Goal: Task Accomplishment & Management: Use online tool/utility

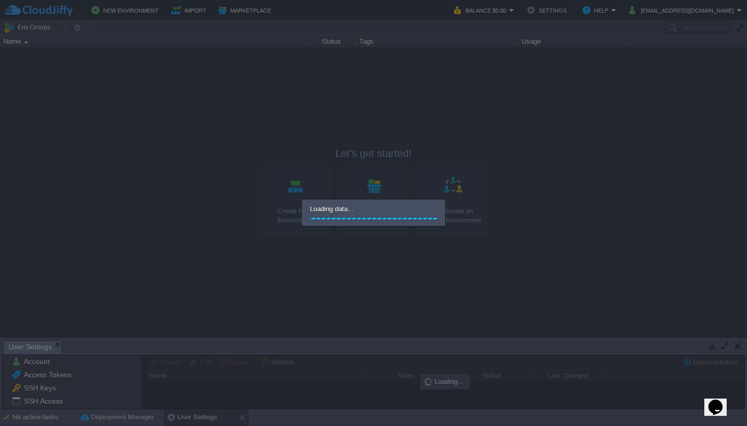
scroll to position [1, 0]
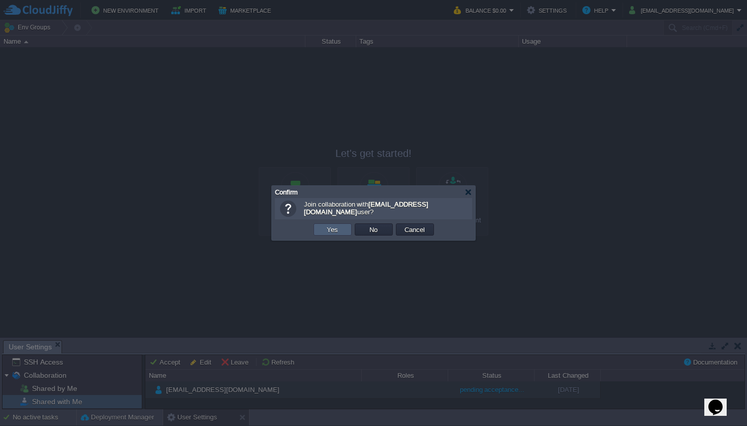
click at [334, 230] on button "Yes" at bounding box center [332, 229] width 17 height 9
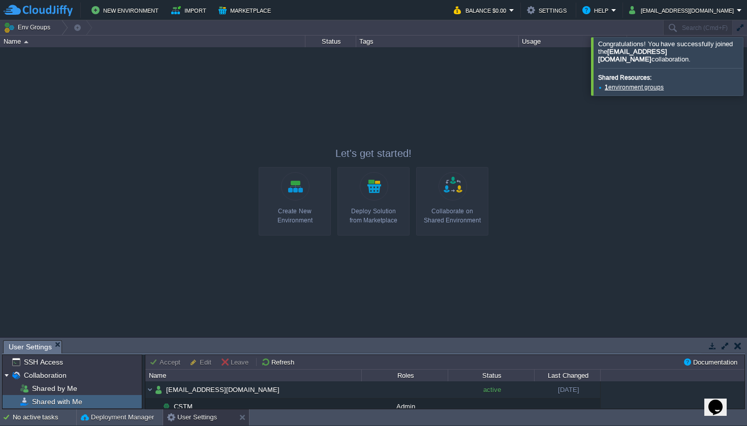
drag, startPoint x: 733, startPoint y: 70, endPoint x: 728, endPoint y: 74, distance: 6.5
click at [746, 70] on div at bounding box center [759, 66] width 0 height 58
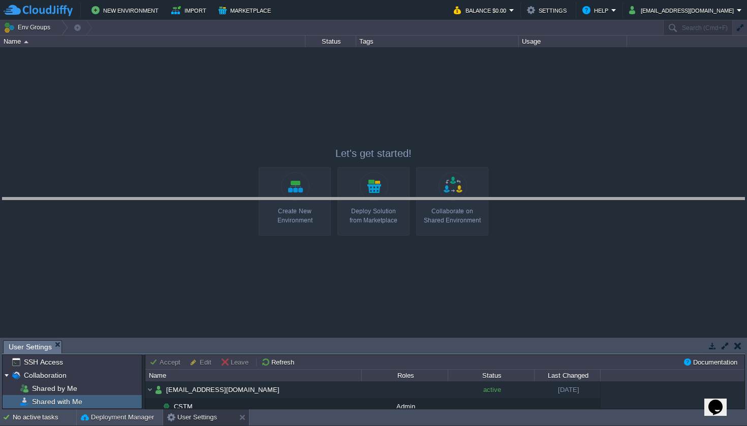
drag, startPoint x: 267, startPoint y: 351, endPoint x: 264, endPoint y: 208, distance: 143.3
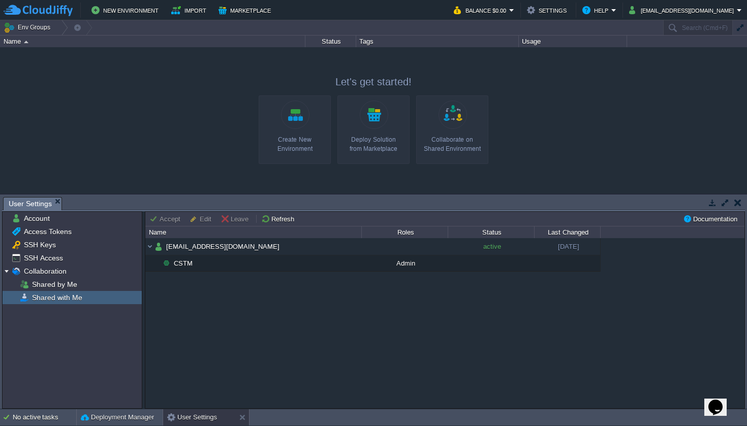
click at [96, 288] on div "Shared by Me" at bounding box center [72, 284] width 139 height 13
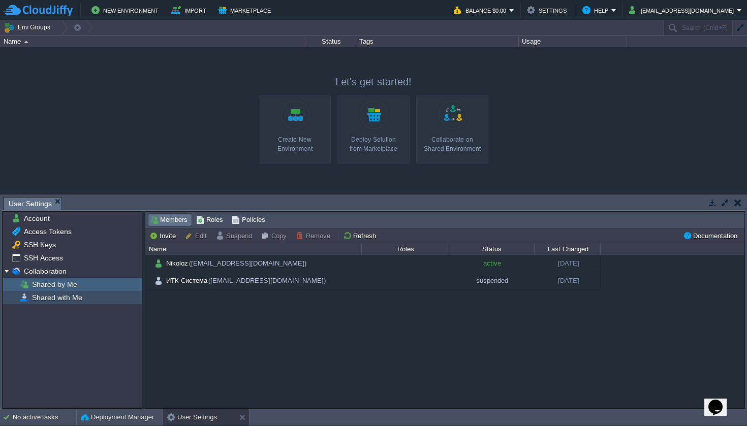
click at [94, 293] on div "Shared with Me" at bounding box center [72, 297] width 139 height 13
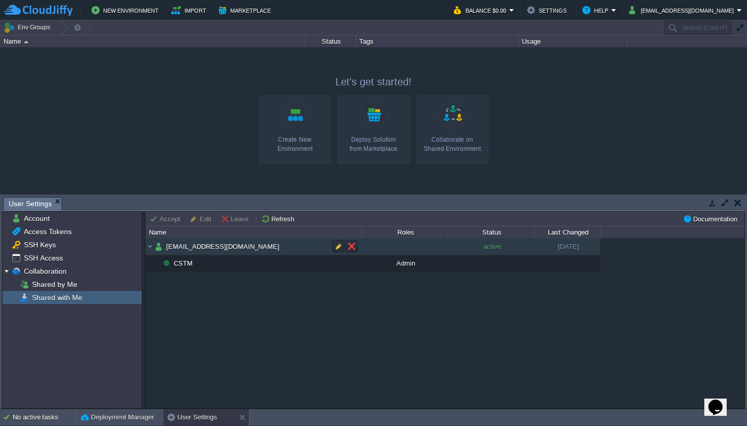
click at [231, 250] on td "[EMAIL_ADDRESS][DOMAIN_NAME]" at bounding box center [253, 246] width 216 height 17
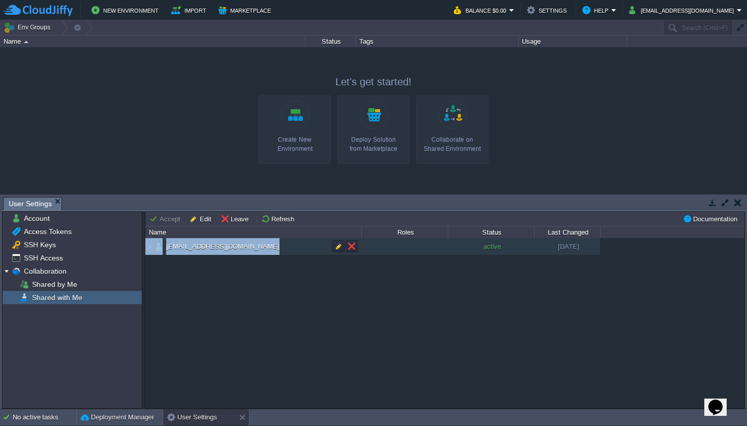
click at [231, 250] on td "[EMAIL_ADDRESS][DOMAIN_NAME]" at bounding box center [253, 246] width 216 height 17
click at [231, 251] on td "[EMAIL_ADDRESS][DOMAIN_NAME]" at bounding box center [253, 246] width 216 height 17
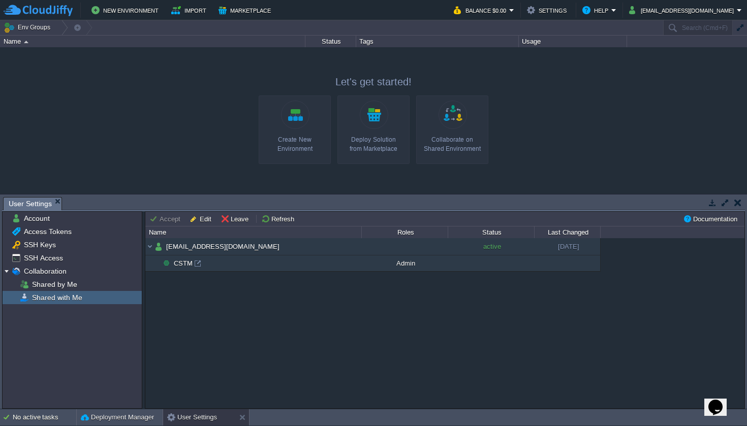
click at [357, 325] on div "[EMAIL_ADDRESS][DOMAIN_NAME] active [DATE] CSTM Admin" at bounding box center [444, 323] width 599 height 170
click at [178, 263] on span "CSTM" at bounding box center [183, 263] width 21 height 9
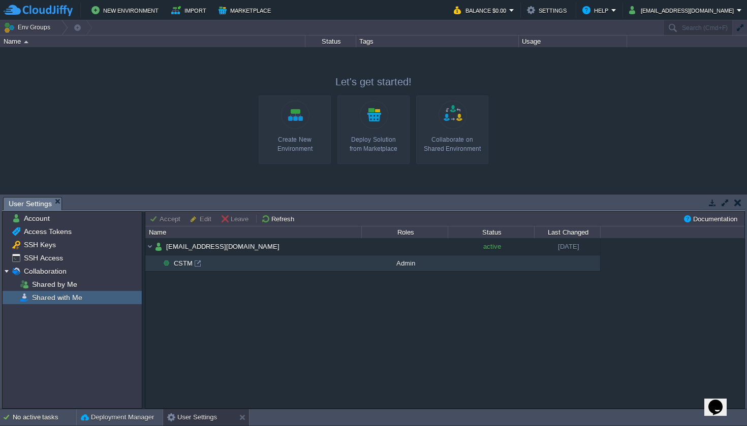
click at [199, 267] on div at bounding box center [197, 263] width 9 height 9
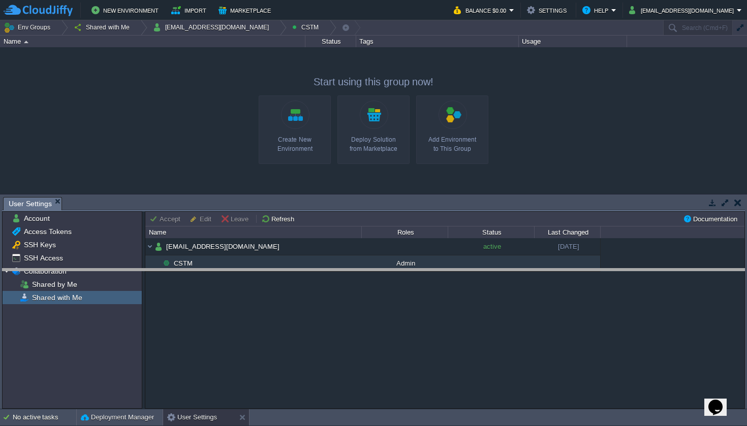
drag, startPoint x: 353, startPoint y: 202, endPoint x: 350, endPoint y: 274, distance: 72.7
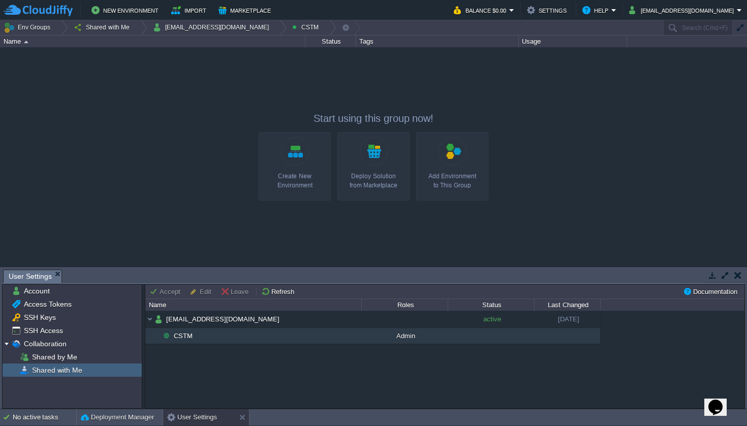
click at [735, 275] on button "button" at bounding box center [737, 275] width 7 height 9
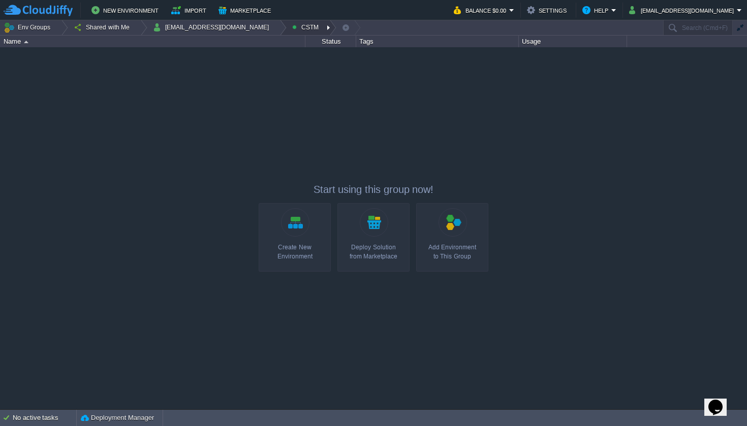
click at [292, 30] on button "CSTM" at bounding box center [307, 27] width 30 height 14
click at [415, 87] on div at bounding box center [373, 228] width 747 height 362
click at [509, 13] on button "Balance $0.00" at bounding box center [481, 10] width 55 height 12
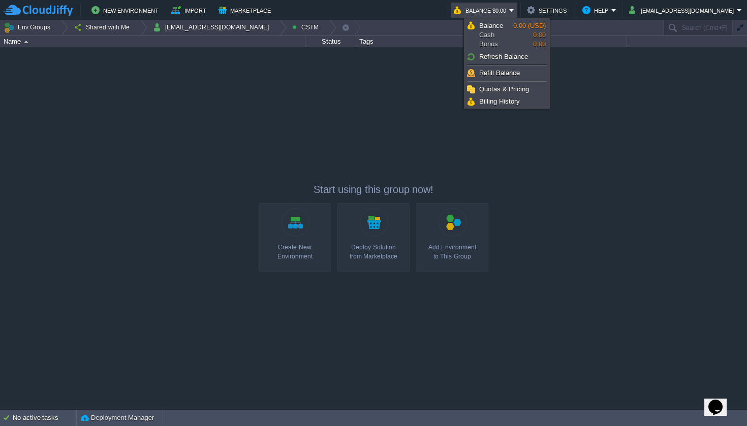
click at [254, 100] on div at bounding box center [373, 228] width 747 height 362
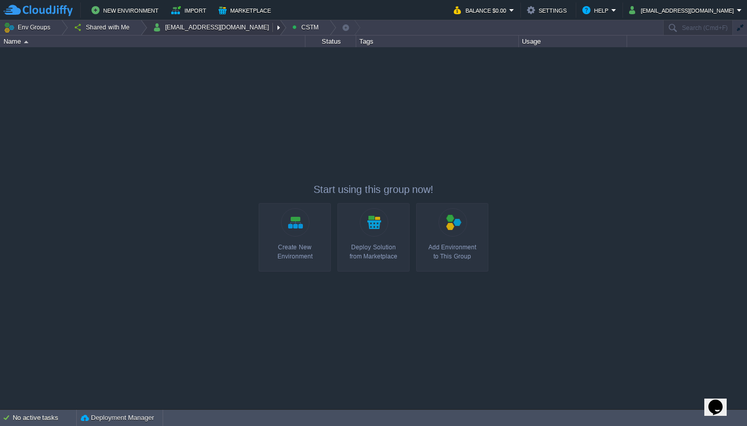
click at [186, 29] on button "[EMAIL_ADDRESS][DOMAIN_NAME]" at bounding box center [212, 27] width 119 height 14
click at [106, 26] on button "Shared with Me" at bounding box center [103, 27] width 59 height 14
click at [32, 29] on button "Env Groups" at bounding box center [29, 27] width 50 height 14
click at [39, 10] on img at bounding box center [38, 10] width 69 height 13
click at [113, 12] on button "New Environment" at bounding box center [126, 10] width 70 height 12
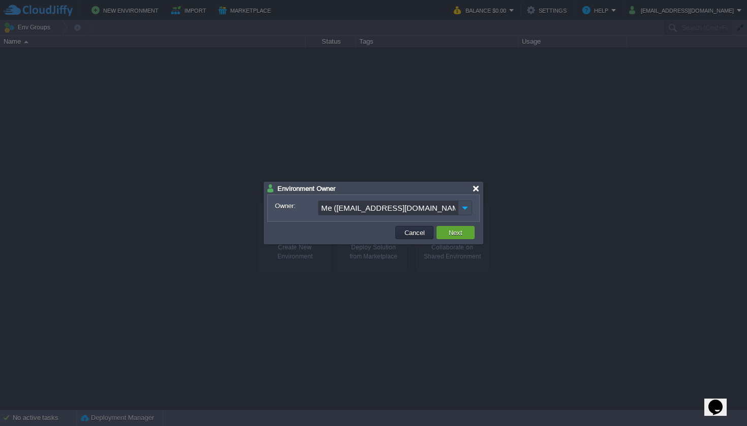
click at [479, 188] on div "Environment Owner" at bounding box center [374, 188] width 215 height 12
click at [478, 188] on div at bounding box center [476, 189] width 8 height 8
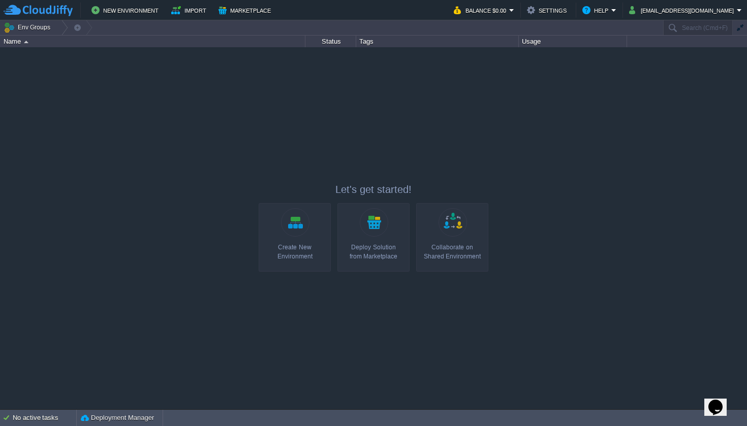
drag, startPoint x: 196, startPoint y: 8, endPoint x: 242, endPoint y: 74, distance: 80.9
click at [242, 74] on body "New Environment Import Marketplace Bonus $0.00 Upgrade Account Balance $0.00 Se…" at bounding box center [373, 213] width 747 height 426
click at [304, 244] on div "Create New Environment" at bounding box center [295, 252] width 66 height 18
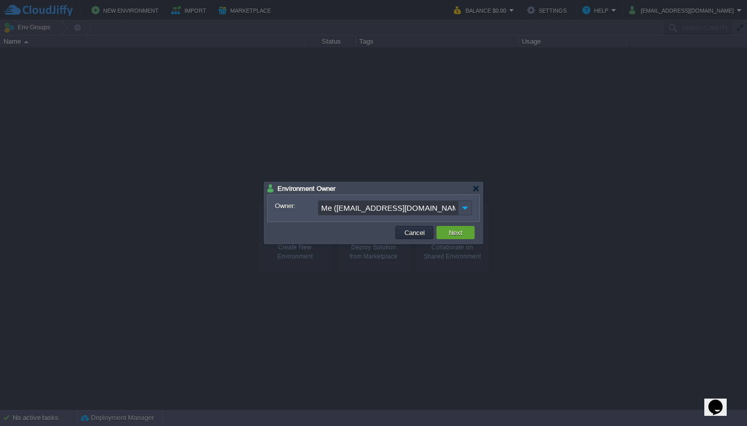
drag, startPoint x: 476, startPoint y: 188, endPoint x: 468, endPoint y: 202, distance: 15.5
click at [468, 202] on div "Environment Owner Owner: Me ([EMAIL_ADDRESS][DOMAIN_NAME]) Cancel Next" at bounding box center [373, 212] width 218 height 61
click at [467, 205] on img at bounding box center [465, 208] width 14 height 15
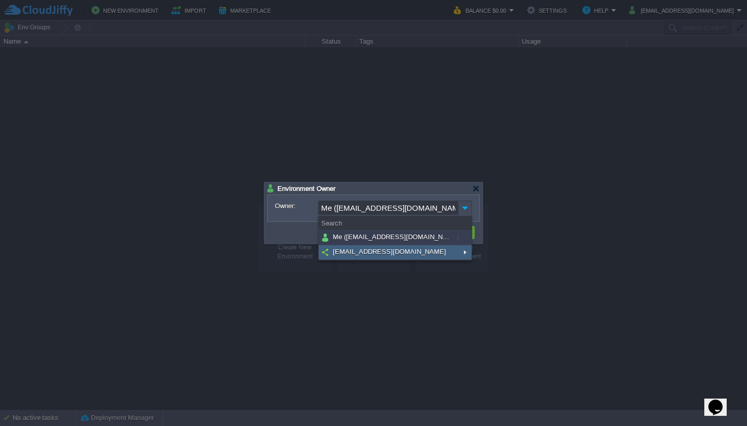
click at [407, 247] on div "[EMAIL_ADDRESS][DOMAIN_NAME]" at bounding box center [395, 252] width 153 height 15
click at [387, 260] on div "[EMAIL_ADDRESS][DOMAIN_NAME]" at bounding box center [395, 252] width 153 height 15
click at [385, 253] on div "[EMAIL_ADDRESS][DOMAIN_NAME]" at bounding box center [395, 252] width 153 height 15
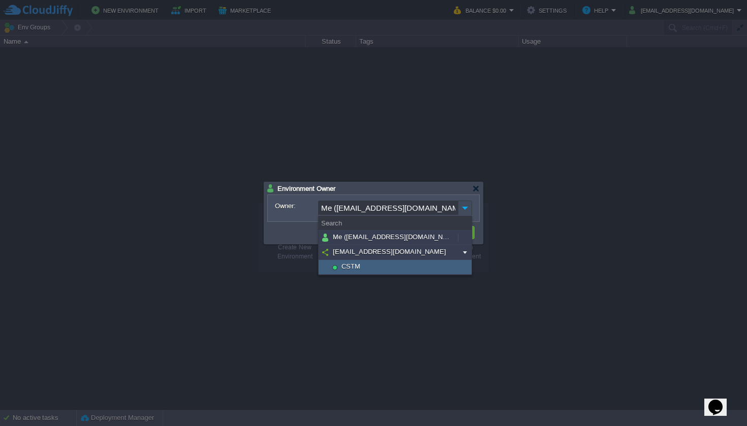
click at [378, 267] on div "CSTM" at bounding box center [395, 267] width 153 height 15
type input "[EMAIL_ADDRESS][DOMAIN_NAME]"
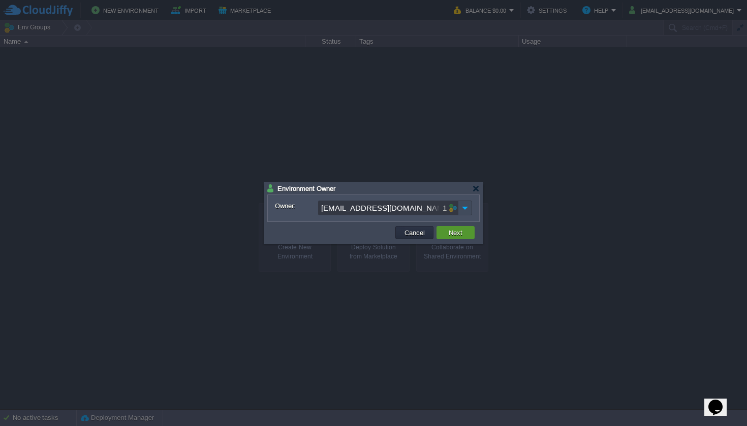
click at [453, 233] on button "Next" at bounding box center [456, 232] width 20 height 9
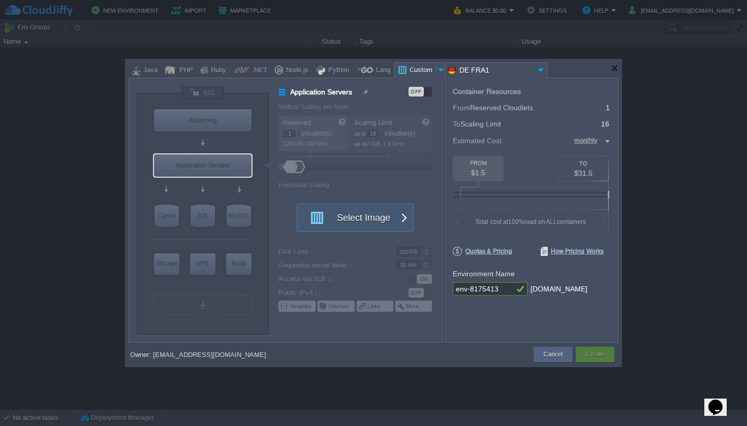
drag, startPoint x: 319, startPoint y: 148, endPoint x: 332, endPoint y: 147, distance: 13.8
click at [332, 147] on div at bounding box center [359, 223] width 163 height 239
drag, startPoint x: 332, startPoint y: 147, endPoint x: 295, endPoint y: 147, distance: 37.1
click at [295, 147] on div at bounding box center [359, 223] width 163 height 239
drag, startPoint x: 289, startPoint y: 148, endPoint x: 334, endPoint y: 148, distance: 45.2
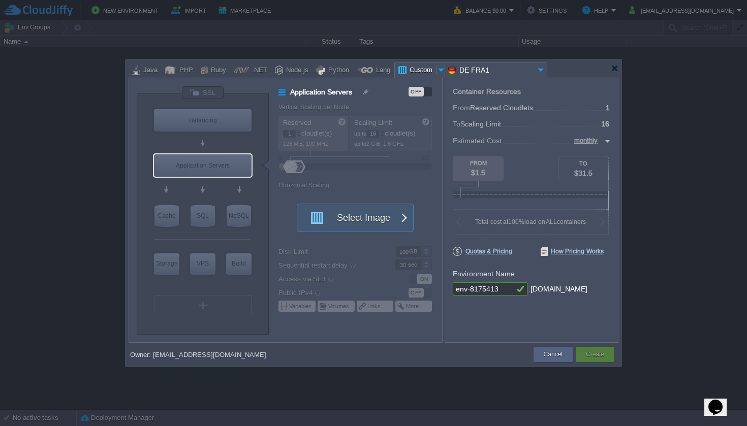
click at [290, 148] on div at bounding box center [359, 223] width 163 height 239
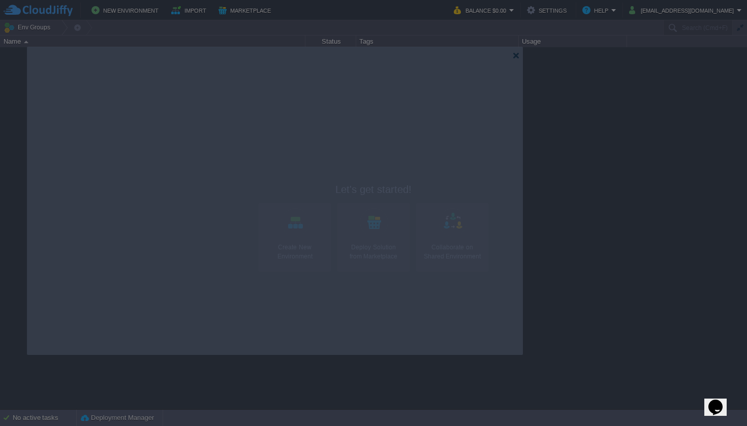
drag, startPoint x: 578, startPoint y: 72, endPoint x: 502, endPoint y: 58, distance: 76.4
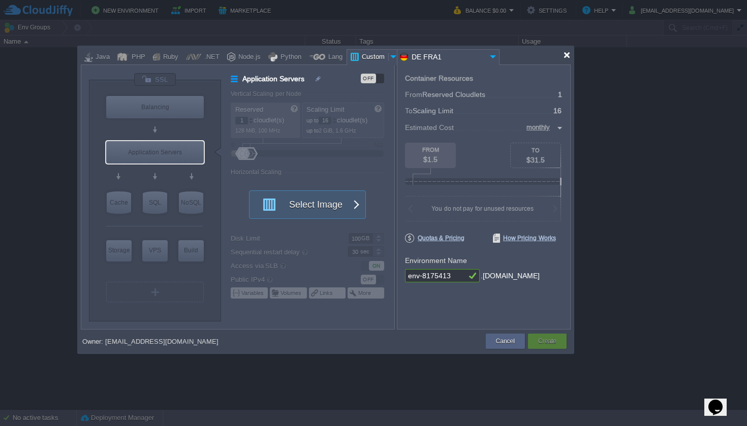
click at [566, 57] on div at bounding box center [567, 55] width 8 height 8
